Goal: Submit feedback/report problem

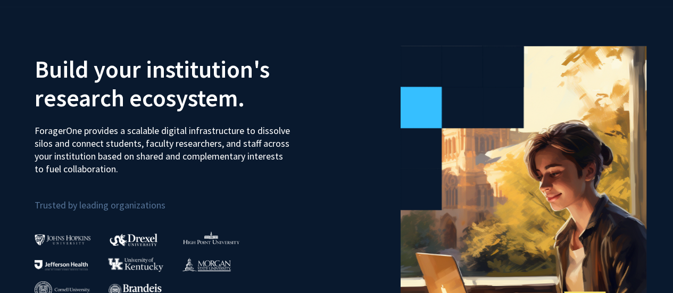
scroll to position [1, 0]
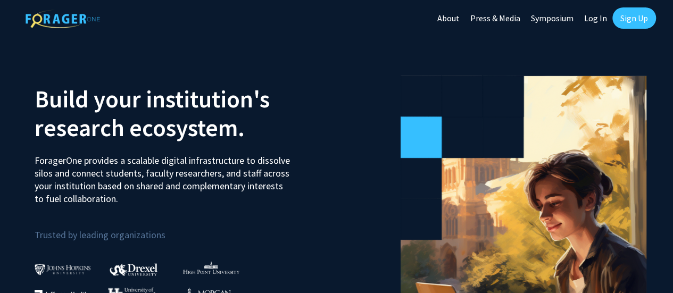
click at [632, 27] on link "Sign Up" at bounding box center [634, 17] width 44 height 21
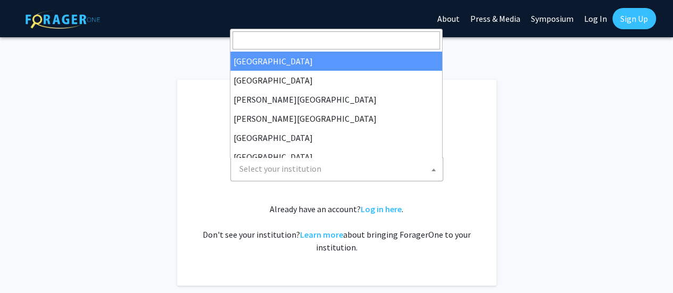
click at [371, 172] on span "Select your institution" at bounding box center [338, 169] width 207 height 22
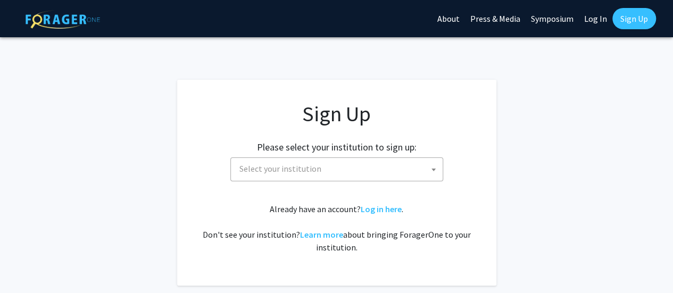
click at [491, 128] on fg-card "Sign Up Please select your institution to sign up: Baylor University Brandeis U…" at bounding box center [336, 183] width 319 height 206
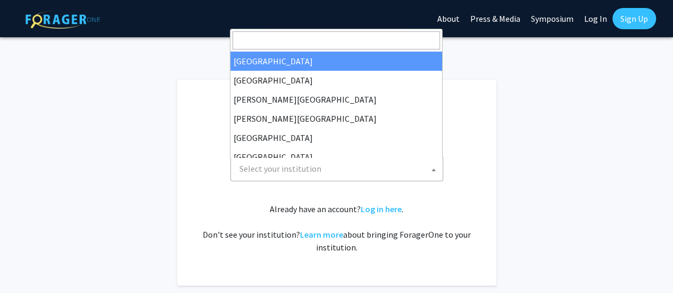
click at [334, 168] on span "Select your institution" at bounding box center [338, 169] width 207 height 22
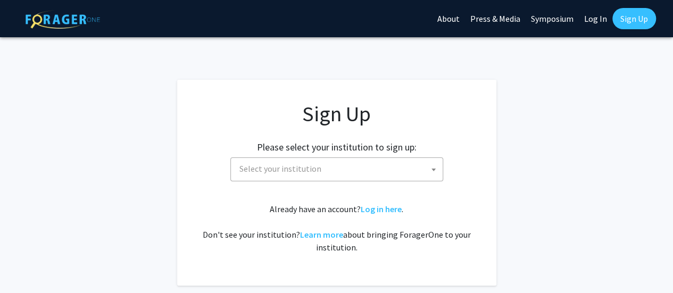
click at [415, 190] on div "Sign Up Please select your institution to sign up: Baylor University Brandeis U…" at bounding box center [336, 177] width 277 height 153
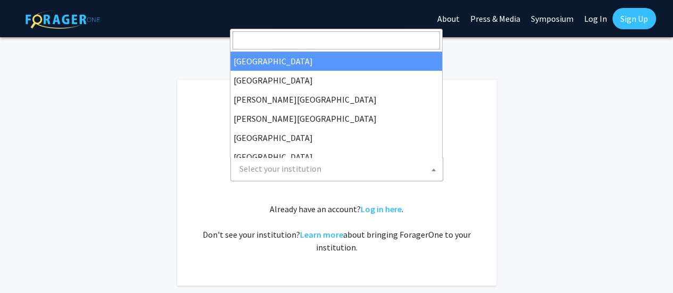
click at [399, 169] on span "Select your institution" at bounding box center [338, 169] width 207 height 22
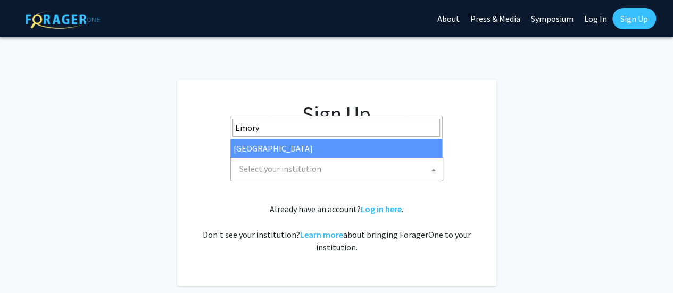
type input "Emory"
select select "12"
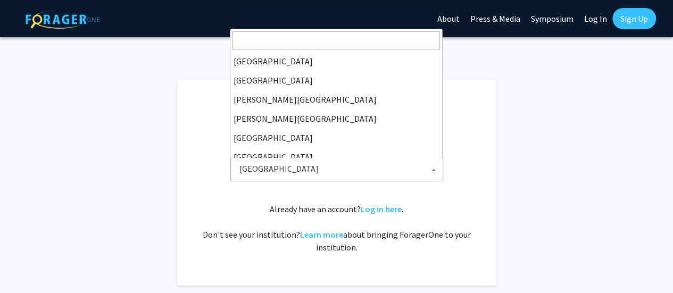
click at [367, 171] on span "Emory University" at bounding box center [338, 169] width 207 height 22
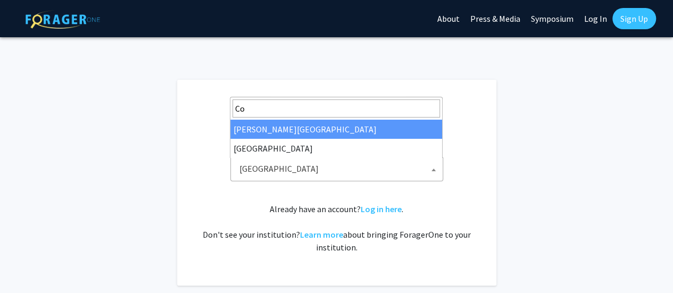
type input "C"
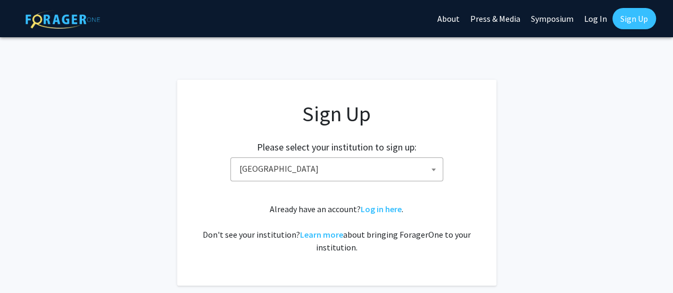
click at [445, 111] on h1 "Sign Up" at bounding box center [336, 114] width 277 height 26
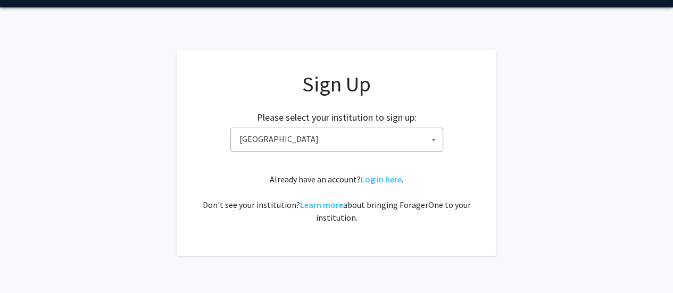
scroll to position [73, 0]
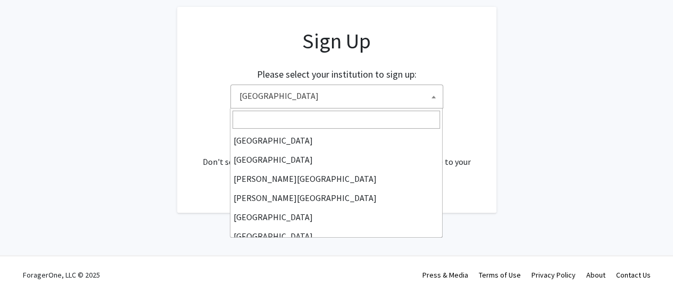
click at [380, 89] on span "Emory University" at bounding box center [338, 96] width 207 height 22
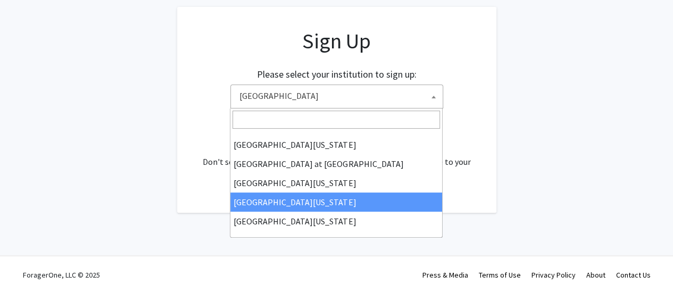
scroll to position [0, 0]
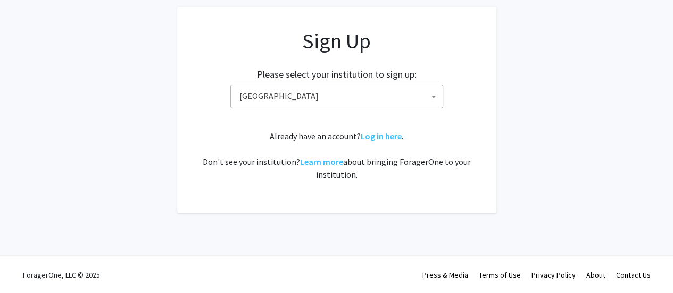
click at [473, 93] on div "Please select your institution to sign up: Baylor University Brandeis Universit…" at bounding box center [336, 83] width 292 height 51
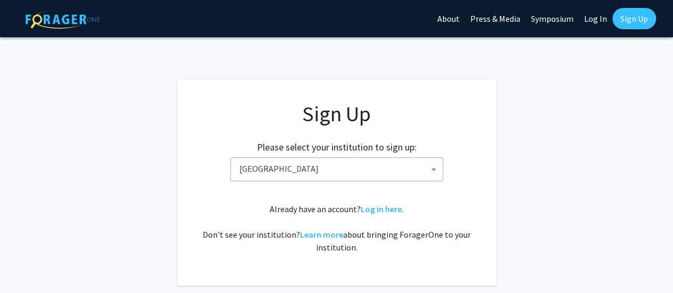
scroll to position [1, 0]
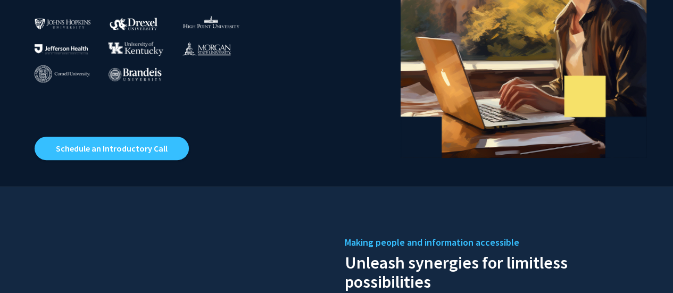
scroll to position [246, 0]
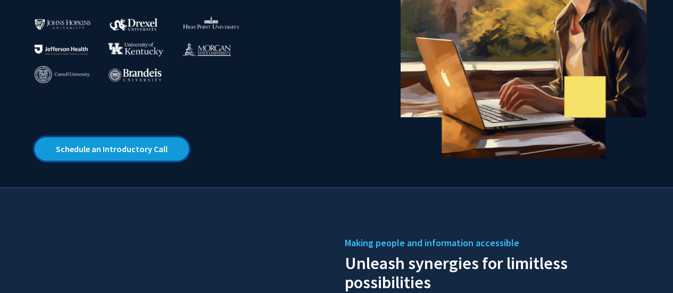
click at [160, 150] on link "Schedule an Introductory Call" at bounding box center [112, 148] width 154 height 23
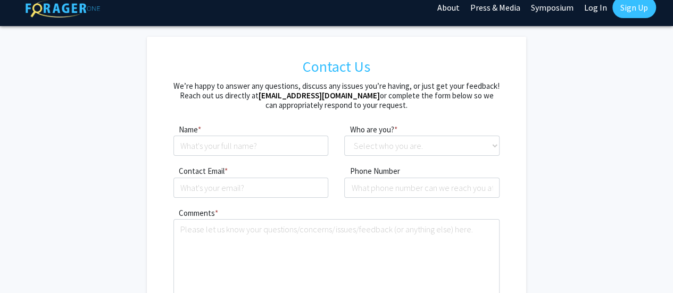
scroll to position [19, 0]
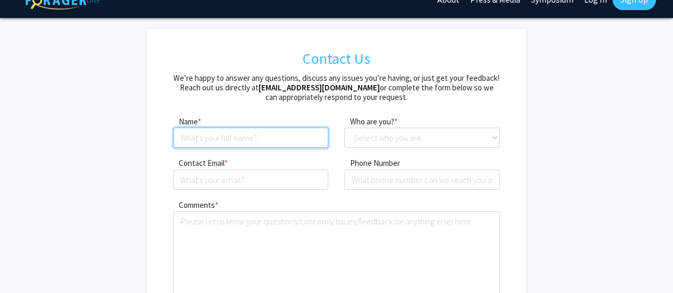
click at [305, 143] on input at bounding box center [250, 138] width 155 height 20
type input "[PERSON_NAME]"
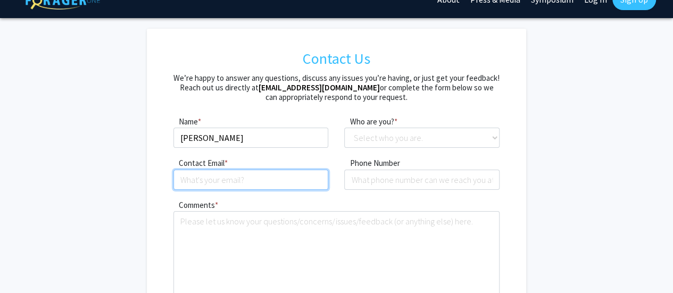
type input "[EMAIL_ADDRESS][DOMAIN_NAME]"
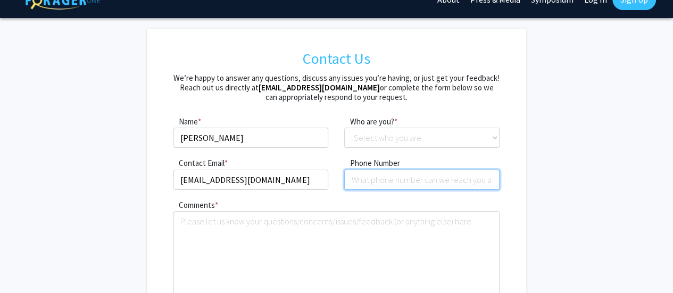
type input "8458668706"
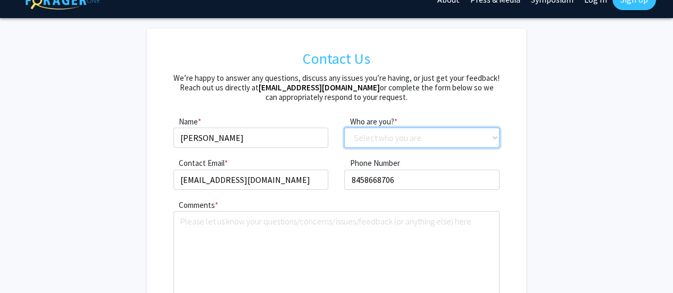
click at [411, 128] on select "Select who you are. Student Faculty Administrator Other" at bounding box center [421, 138] width 155 height 20
select select "student"
click at [344, 128] on select "Select who you are. Student Faculty Administrator Other" at bounding box center [421, 138] width 155 height 20
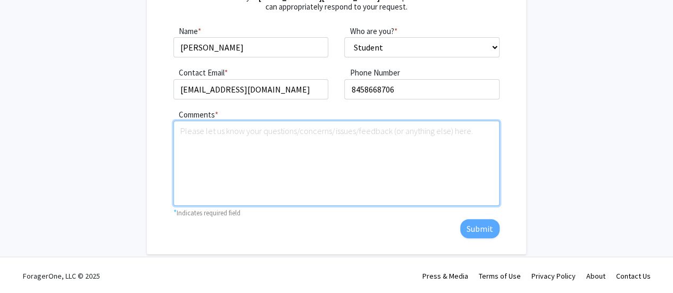
click at [394, 169] on textarea "Comments" at bounding box center [336, 163] width 326 height 85
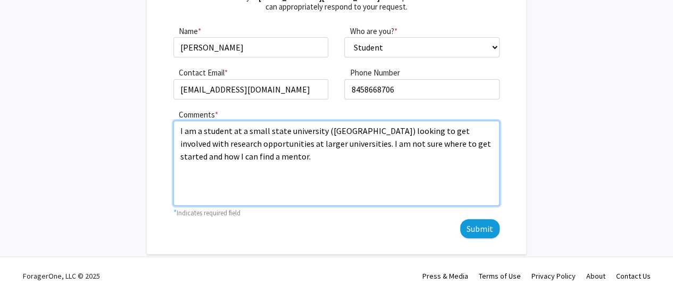
type textarea "I am a student at a small state university ([GEOGRAPHIC_DATA]) looking to get i…"
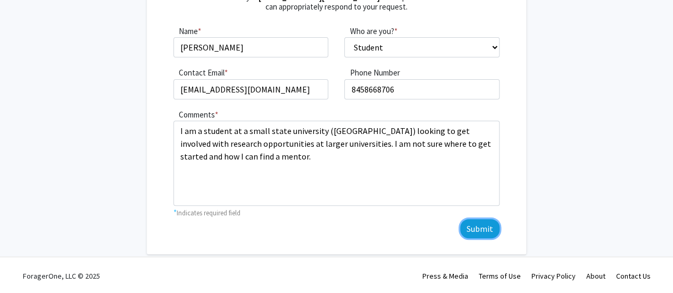
click at [488, 231] on button "Submit" at bounding box center [479, 228] width 39 height 19
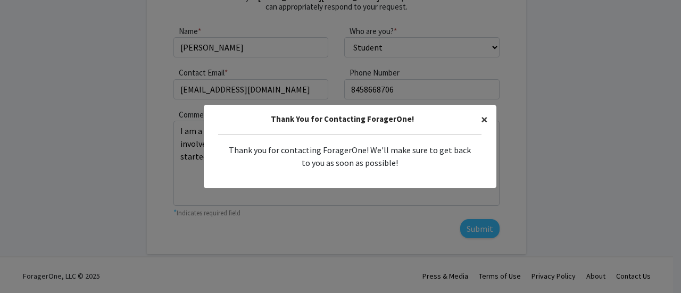
click at [481, 120] on span "×" at bounding box center [484, 119] width 7 height 16
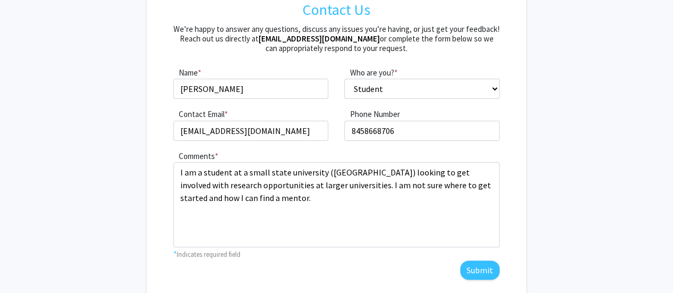
scroll to position [0, 0]
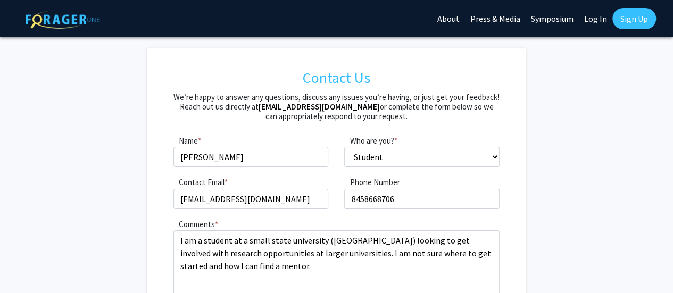
click at [451, 17] on link "About" at bounding box center [448, 18] width 33 height 37
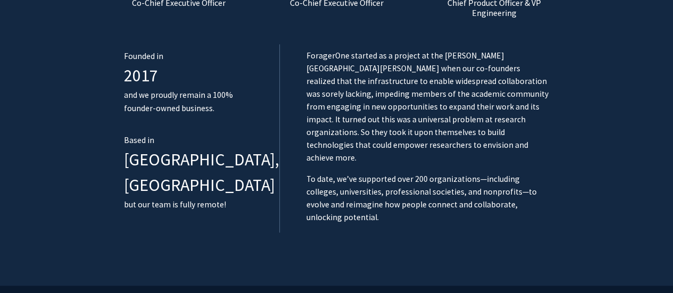
scroll to position [710, 0]
